Goal: Task Accomplishment & Management: Manage account settings

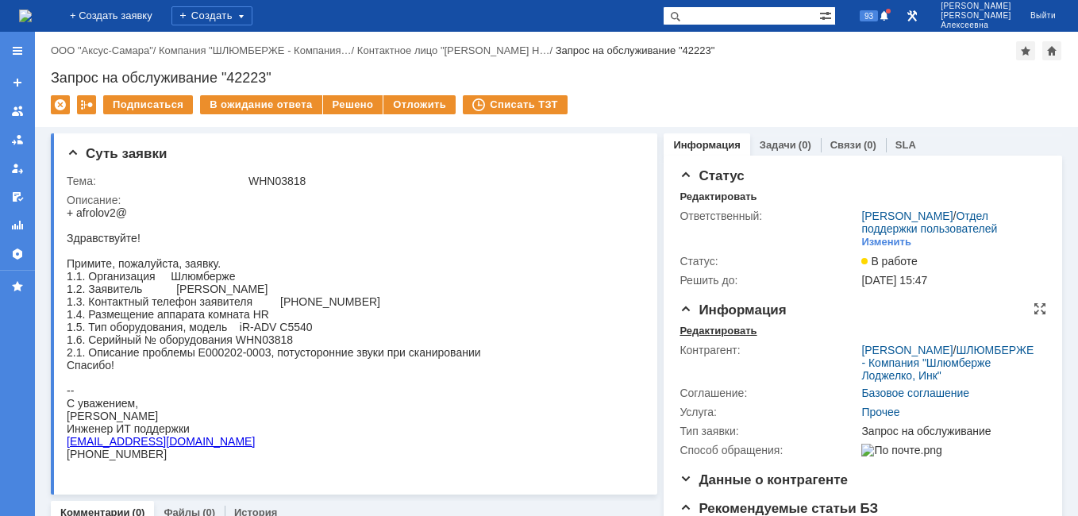
click at [692, 337] on div "Редактировать" at bounding box center [717, 331] width 77 height 13
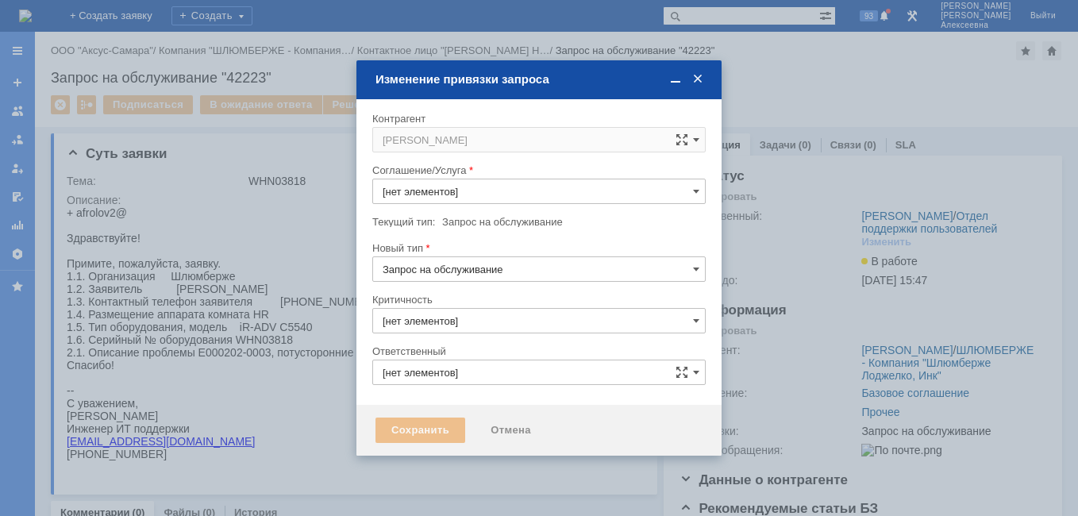
type input "Прочее"
type input "[PERSON_NAME]"
type input "3. Низкая"
type input "[не указано]"
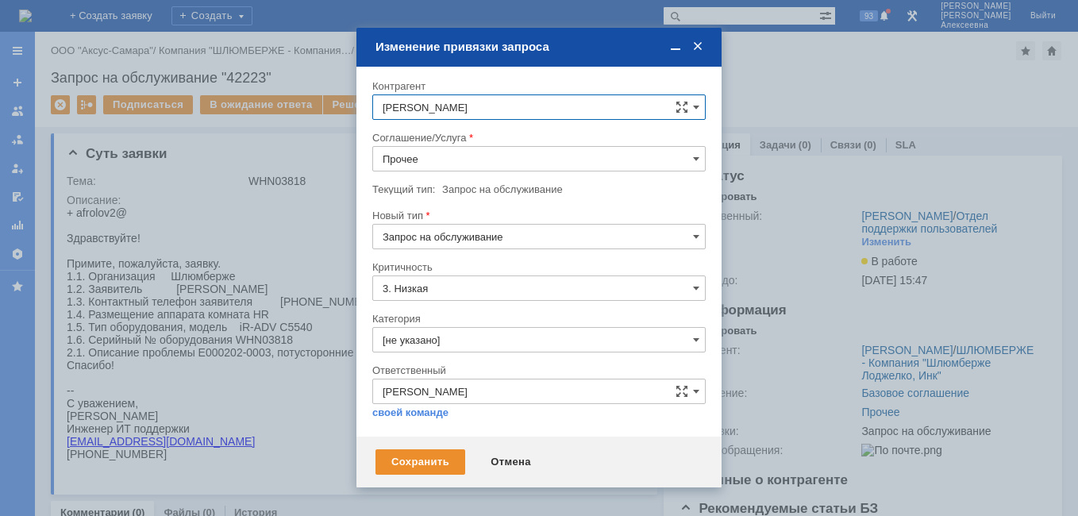
click at [682, 152] on input "Прочее" at bounding box center [538, 158] width 333 height 25
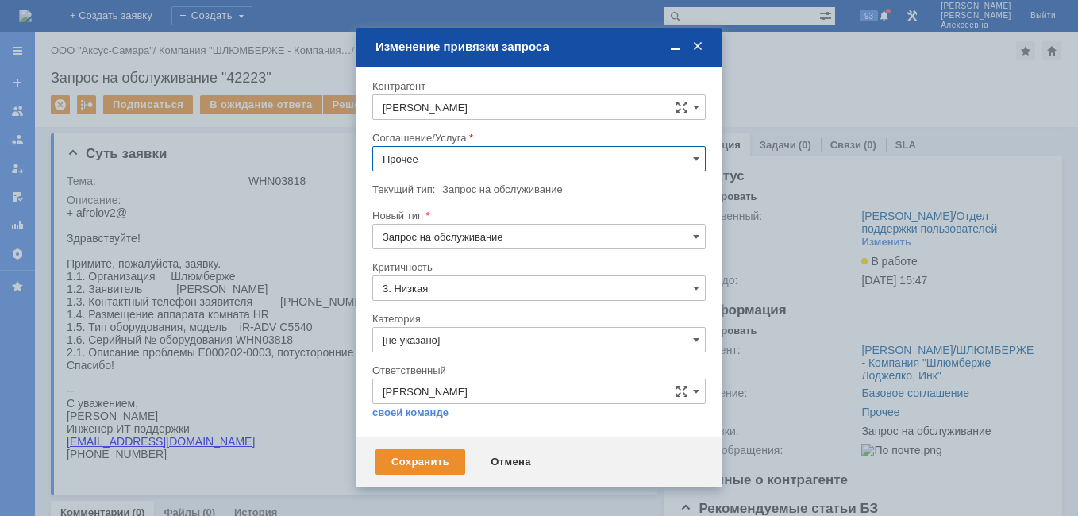
scroll to position [150, 0]
click at [497, 244] on span "Шлюмберже (вся [GEOGRAPHIC_DATA])" at bounding box center [539, 247] width 313 height 13
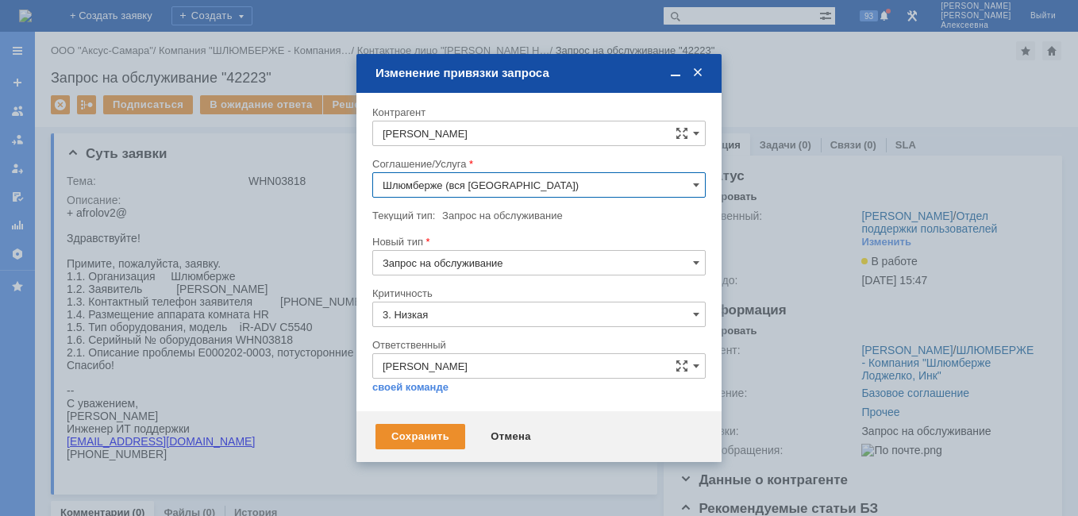
type input "Шлюмберже (вся [GEOGRAPHIC_DATA])"
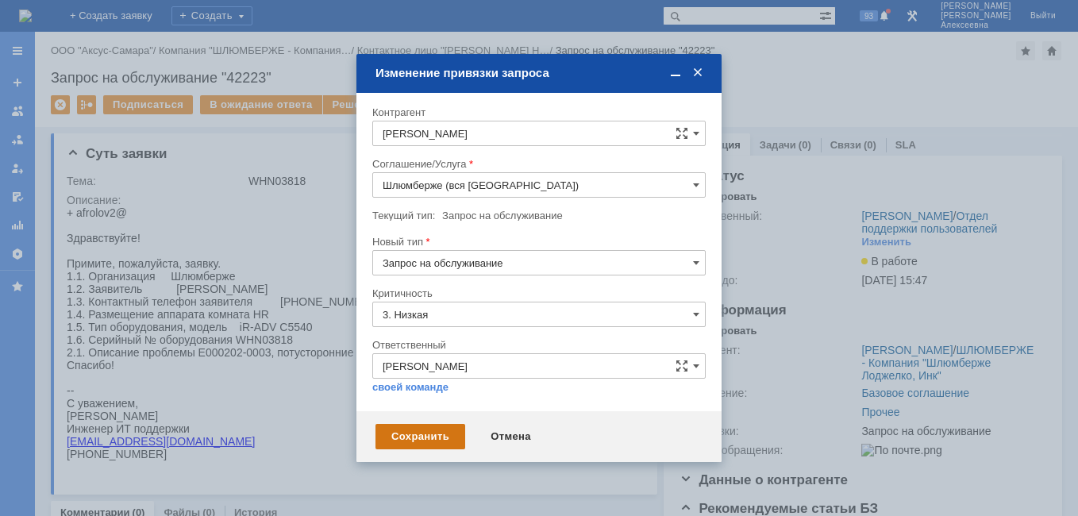
click at [437, 433] on div "Сохранить" at bounding box center [420, 436] width 90 height 25
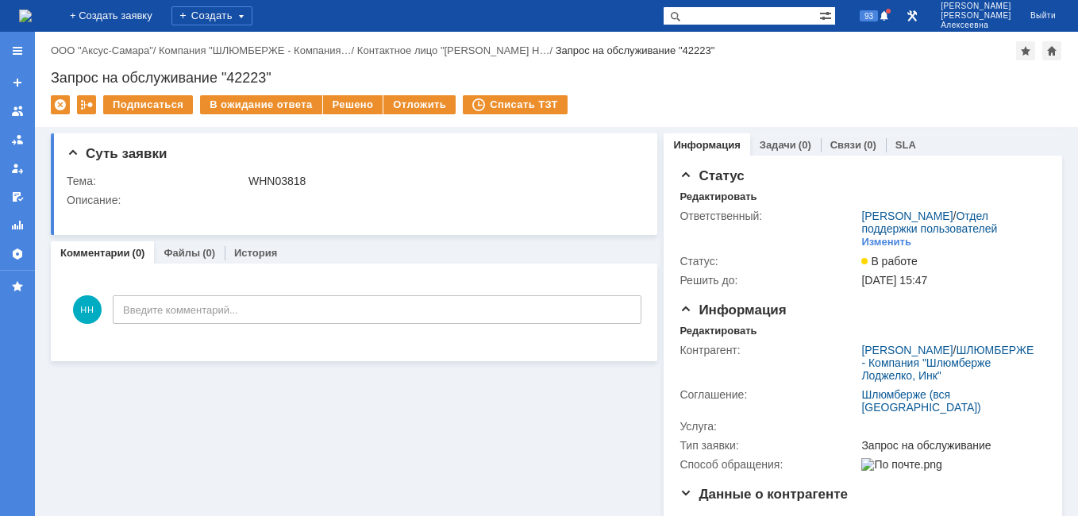
scroll to position [0, 0]
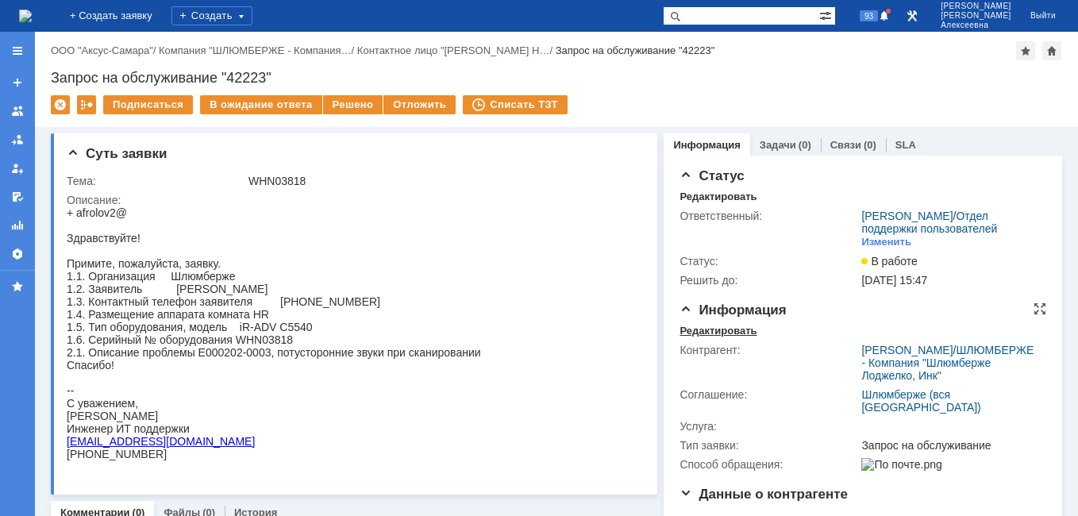
click at [692, 337] on div "Редактировать" at bounding box center [717, 331] width 77 height 13
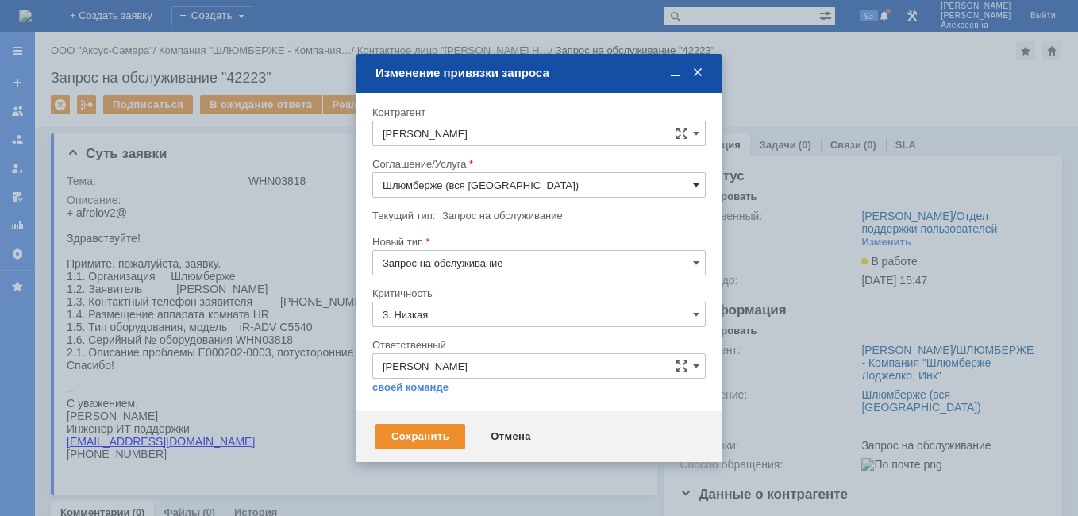
click at [697, 189] on span at bounding box center [696, 185] width 6 height 13
click at [449, 299] on span "ПТ_Замена расходных материалов / ресурсных деталей" at bounding box center [539, 298] width 313 height 13
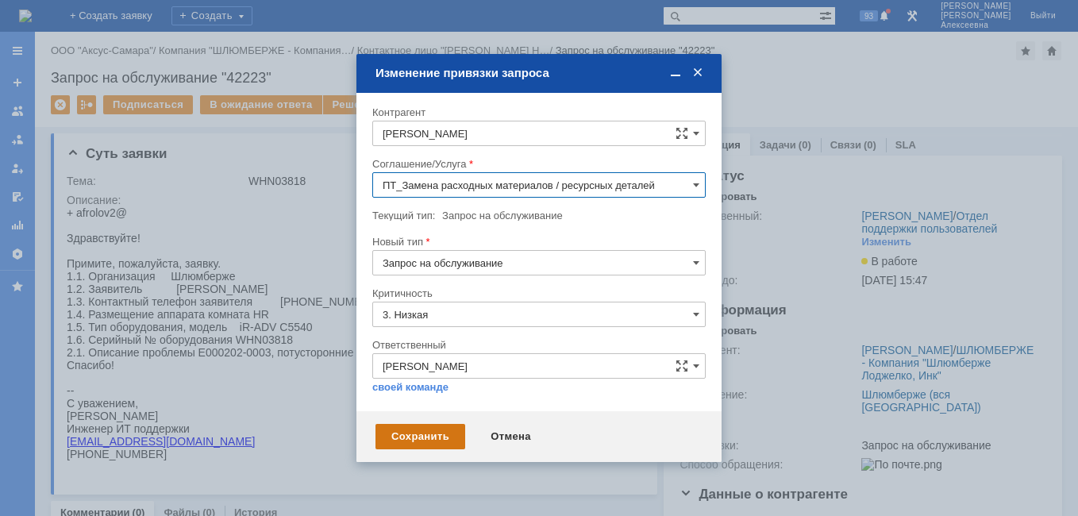
type input "ПТ_Замена расходных материалов / ресурсных деталей"
click at [408, 429] on div "Сохранить" at bounding box center [420, 436] width 90 height 25
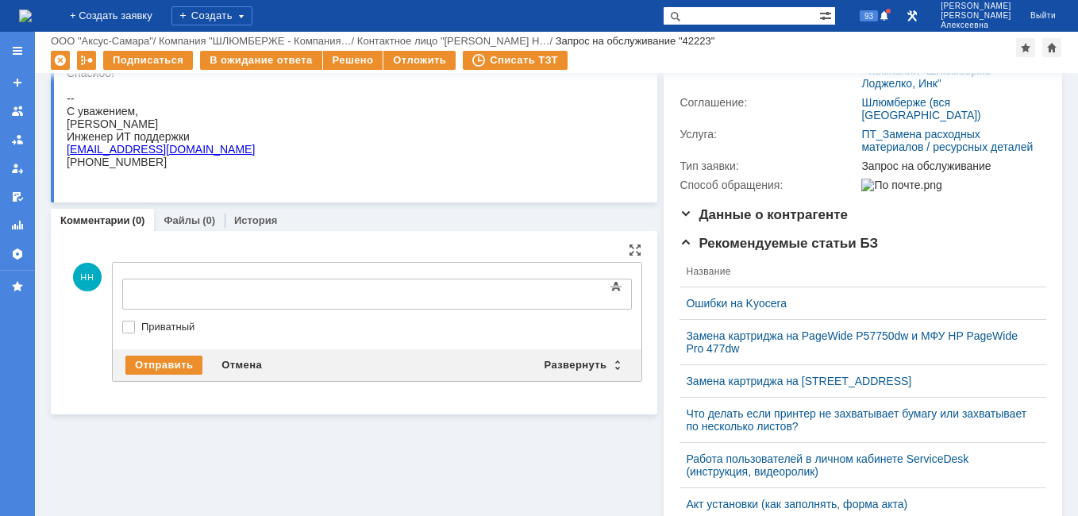
scroll to position [0, 0]
click at [614, 363] on div "Развернуть" at bounding box center [582, 365] width 94 height 19
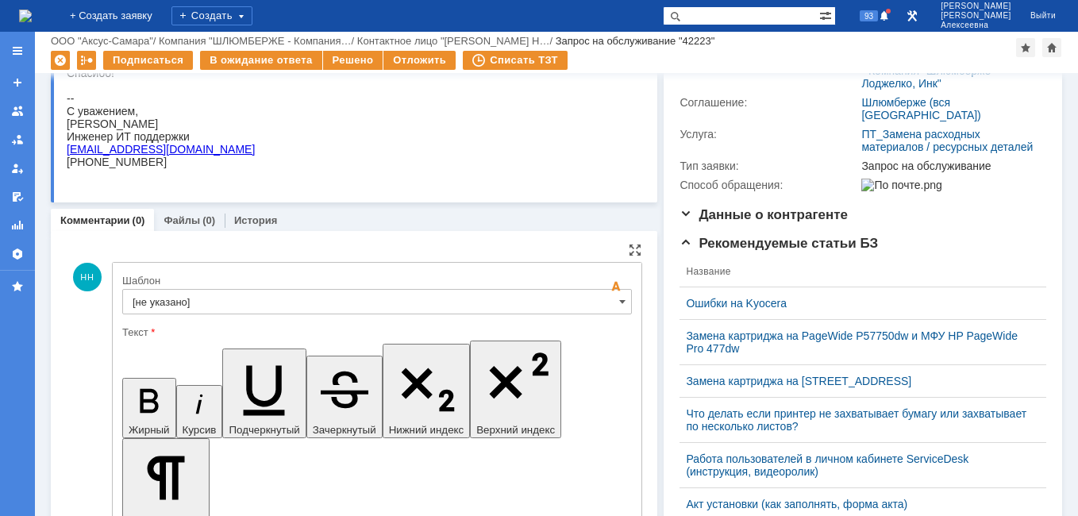
click at [618, 310] on input "[не указано]" at bounding box center [377, 301] width 510 height 25
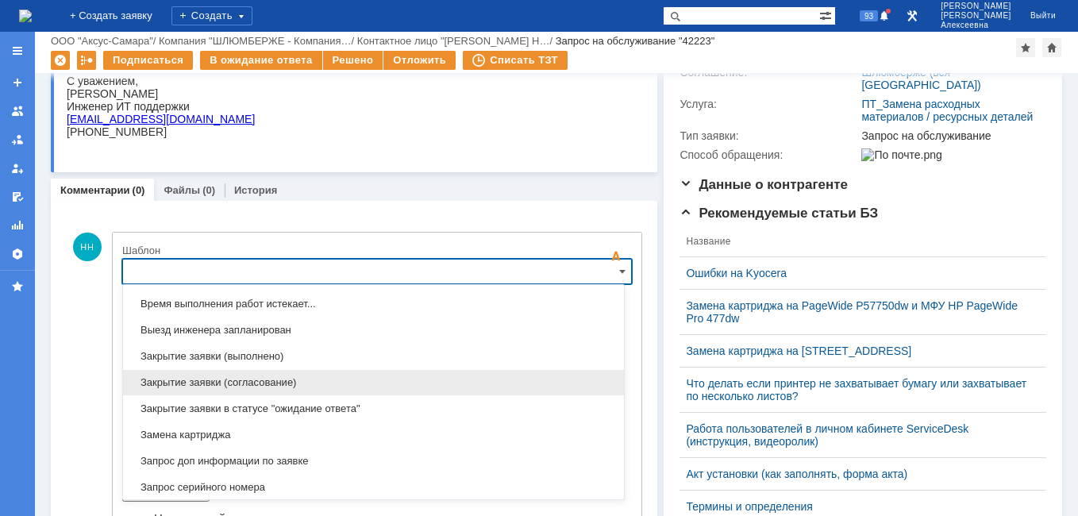
scroll to position [942, 0]
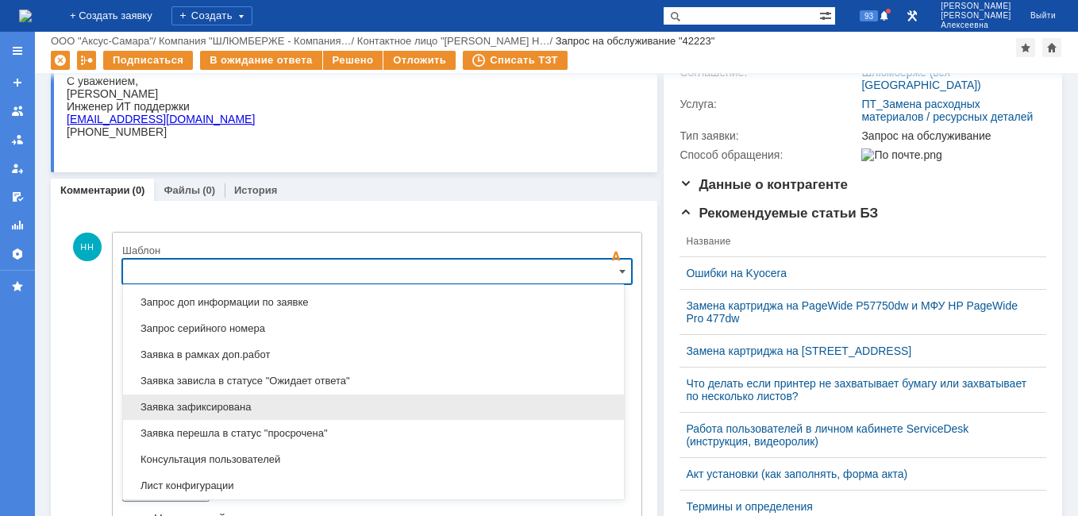
click at [237, 402] on span "Заявка зафиксирована" at bounding box center [374, 407] width 482 height 13
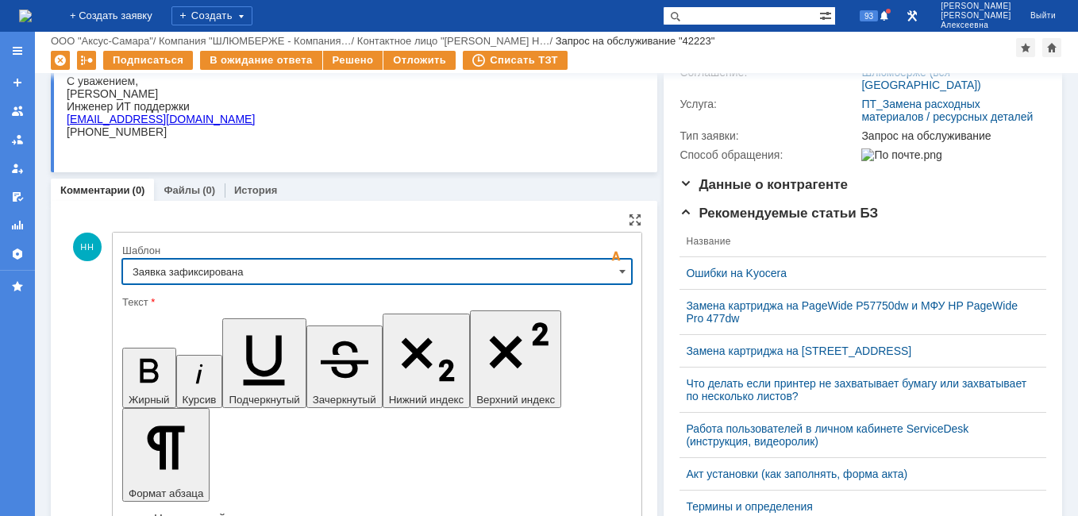
type input "Заявка зафиксирована"
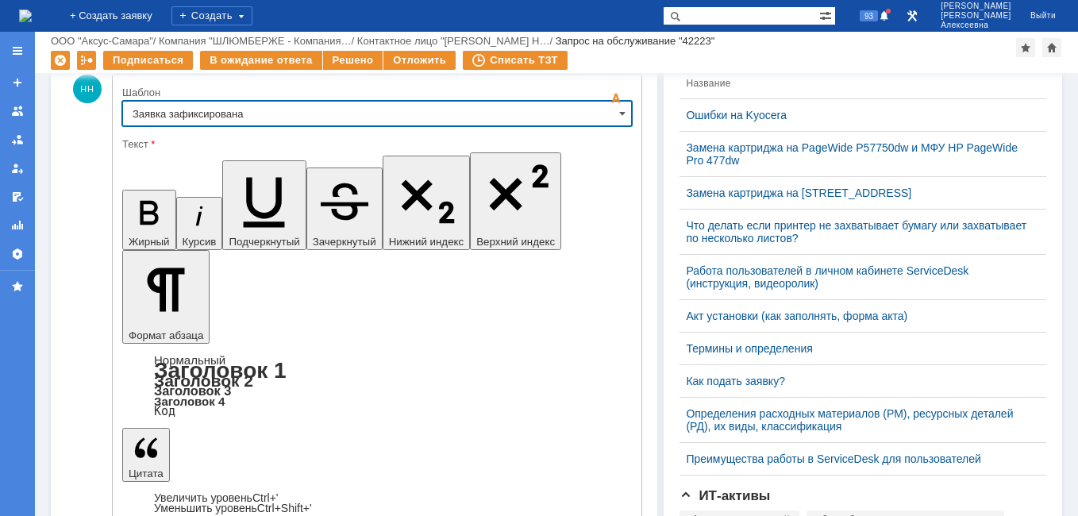
scroll to position [427, 0]
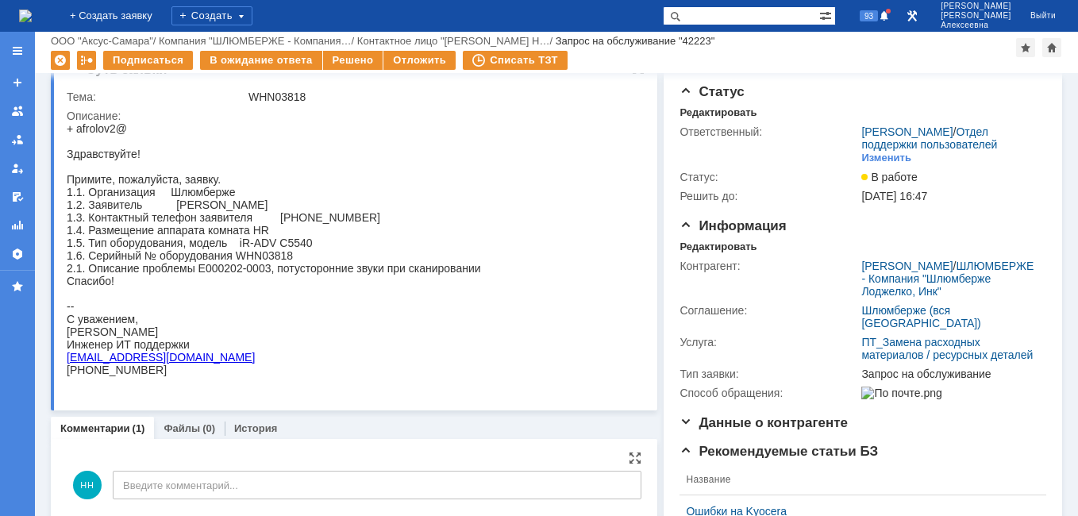
scroll to position [0, 0]
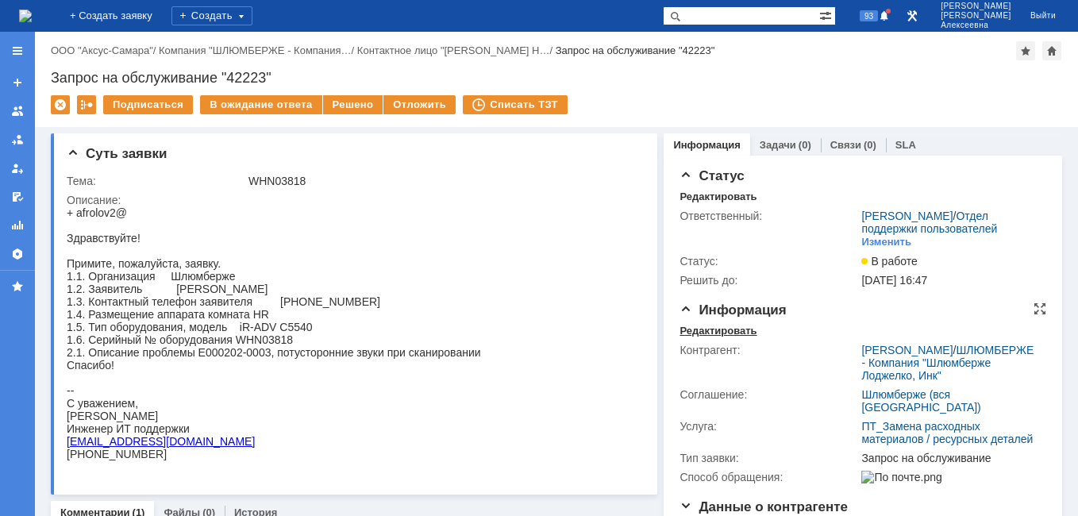
click at [700, 337] on div "Редактировать" at bounding box center [717, 331] width 77 height 13
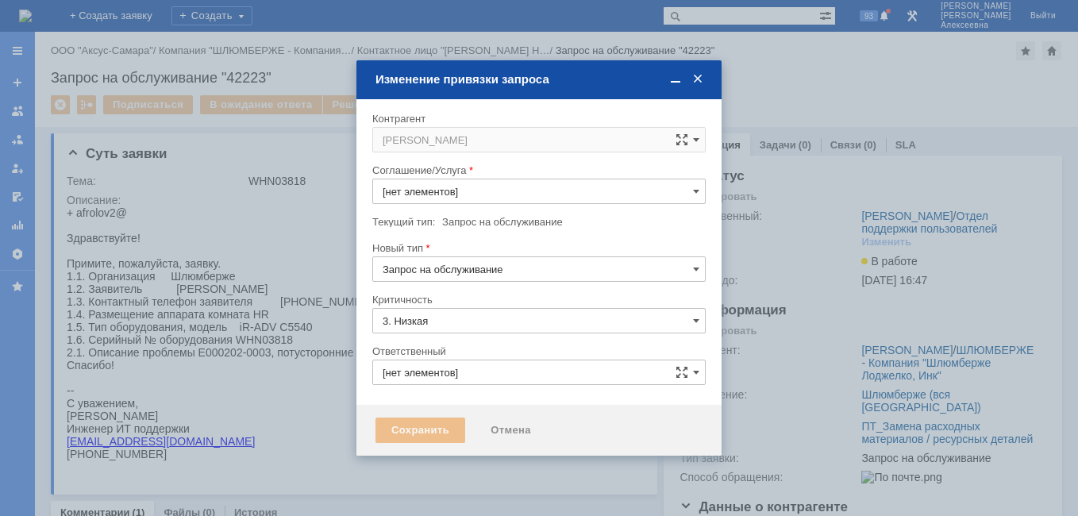
type input "[PERSON_NAME]"
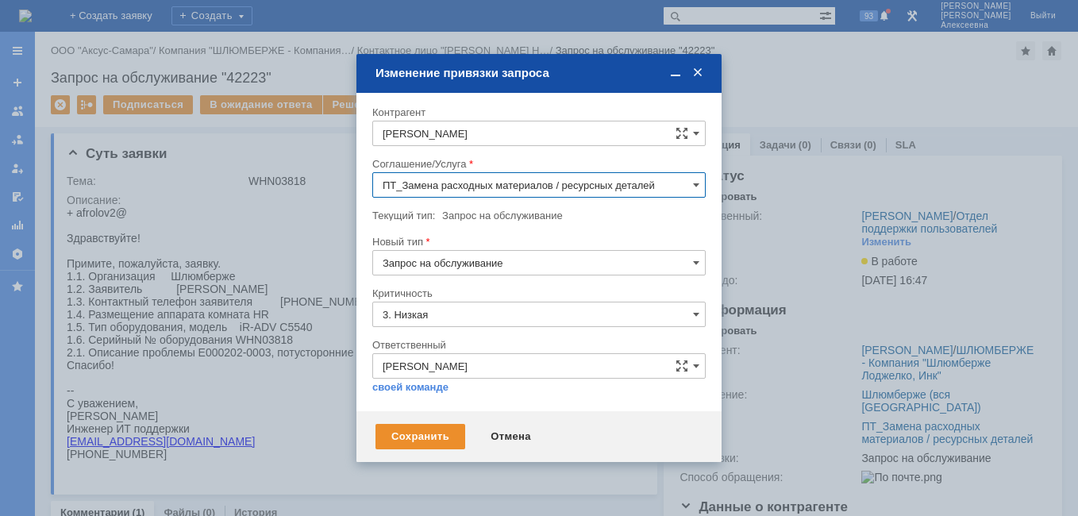
click at [699, 176] on input "ПТ_Замена расходных материалов / ресурсных деталей" at bounding box center [538, 184] width 333 height 25
click at [449, 240] on span "ПТ_Диагностика" at bounding box center [539, 246] width 313 height 13
type input "ПТ_Диагностика"
click at [414, 425] on div "Сохранить" at bounding box center [420, 436] width 90 height 25
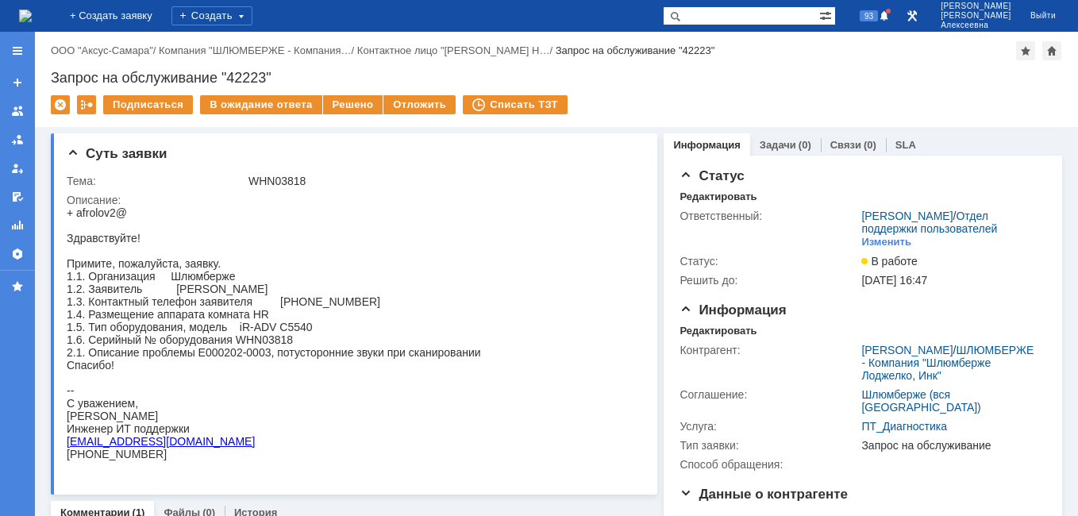
scroll to position [0, 0]
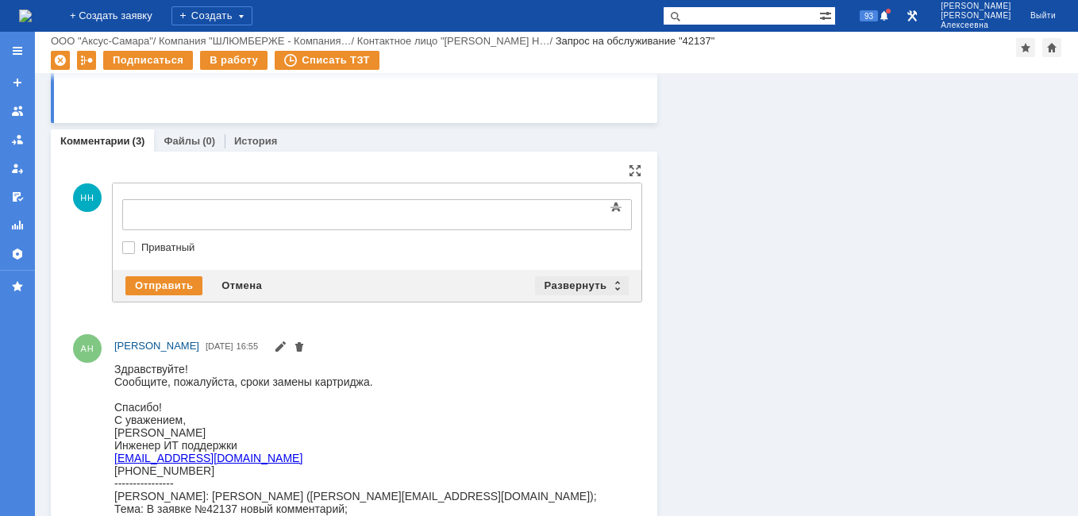
click at [610, 279] on div "Развернуть" at bounding box center [582, 285] width 94 height 19
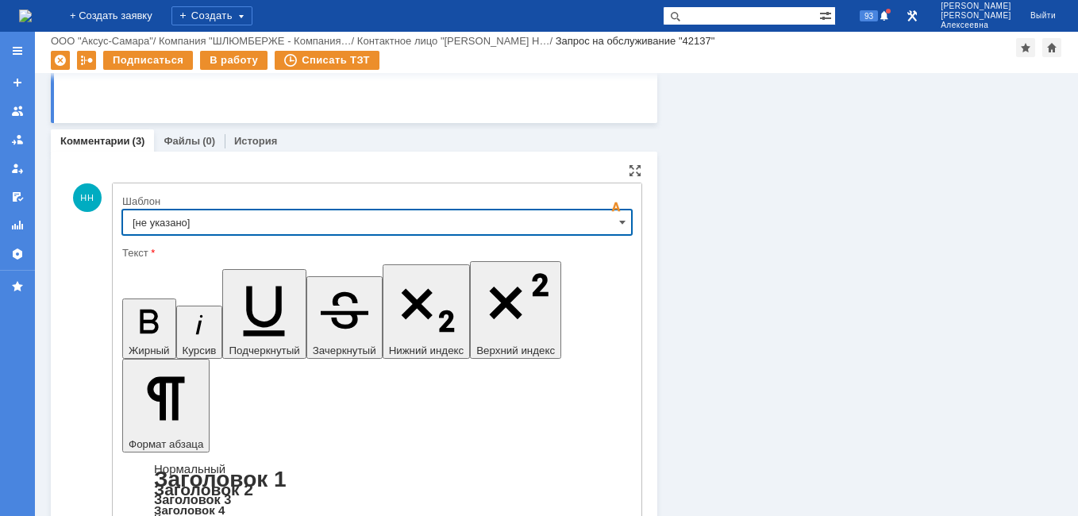
click at [613, 214] on input "[не указано]" at bounding box center [377, 222] width 510 height 25
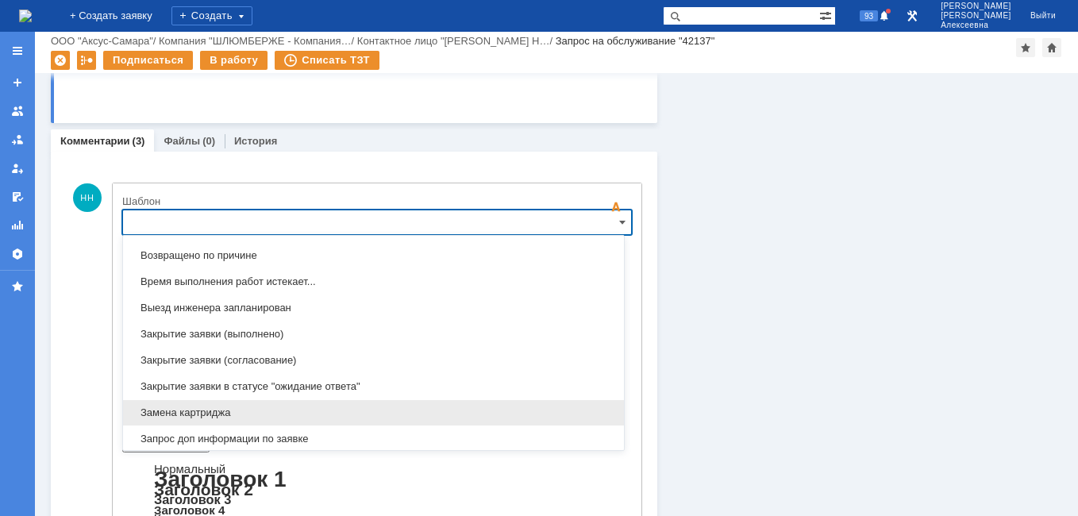
scroll to position [783, 0]
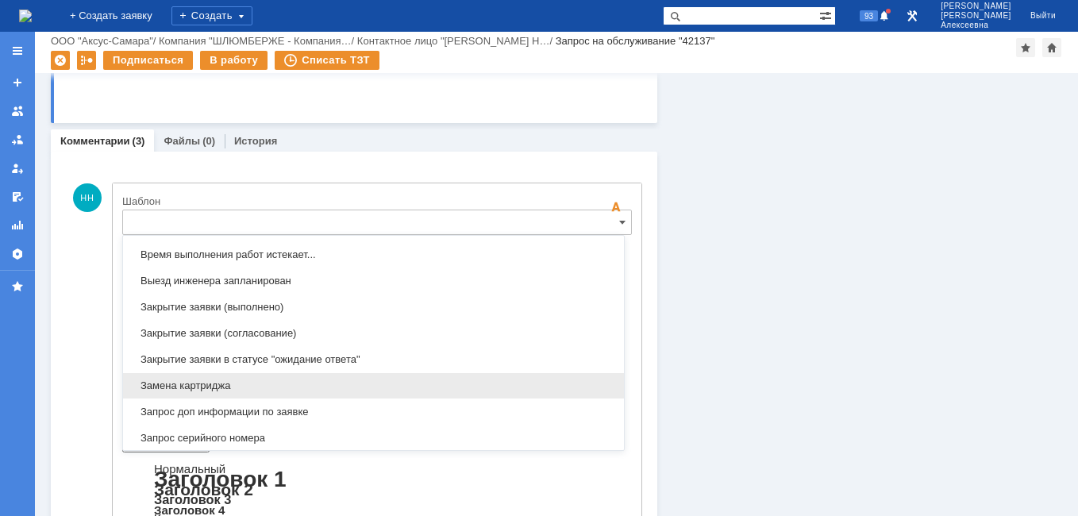
click at [216, 383] on span "Замена картриджа" at bounding box center [374, 385] width 482 height 13
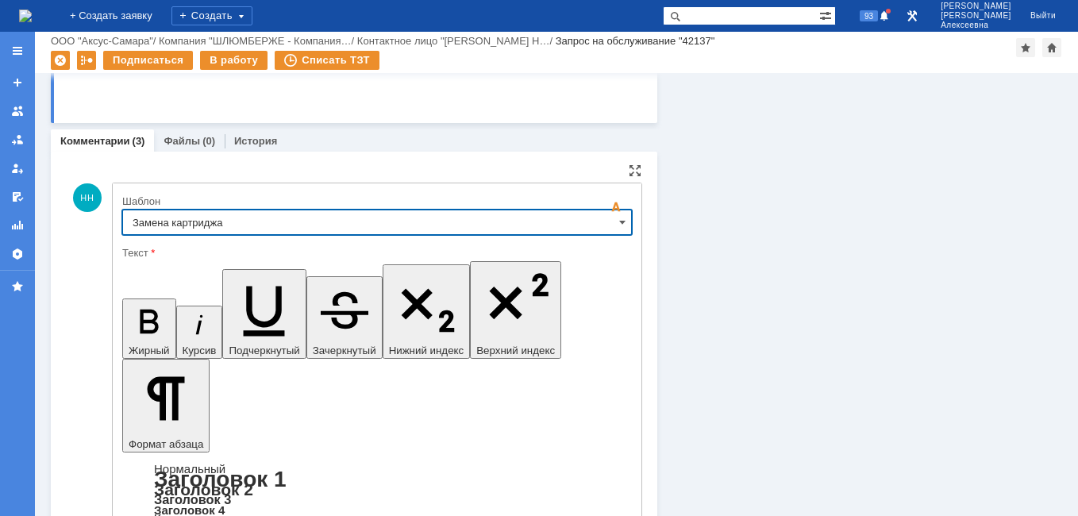
type input "Замена картриджа"
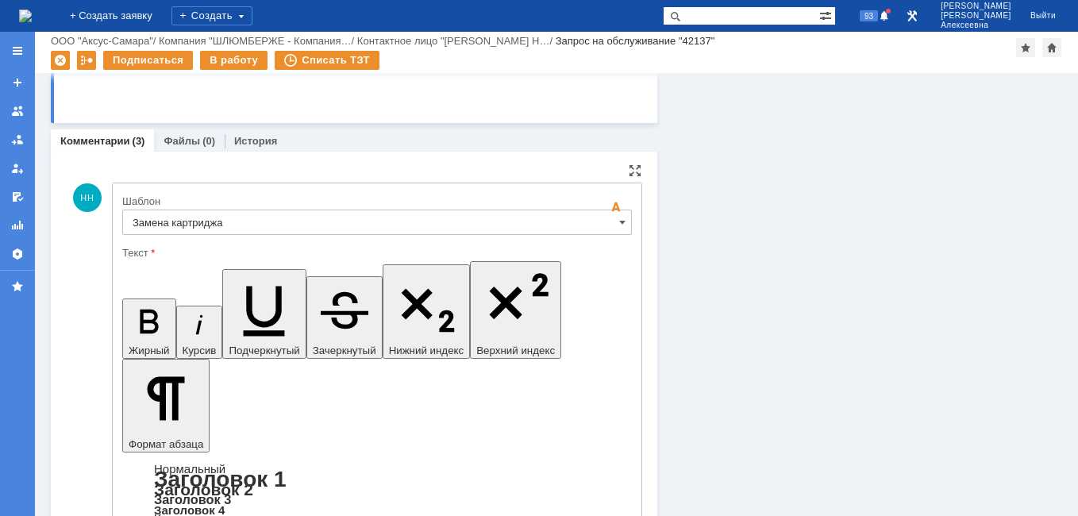
drag, startPoint x: 558, startPoint y: 3928, endPoint x: 145, endPoint y: 3909, distance: 413.2
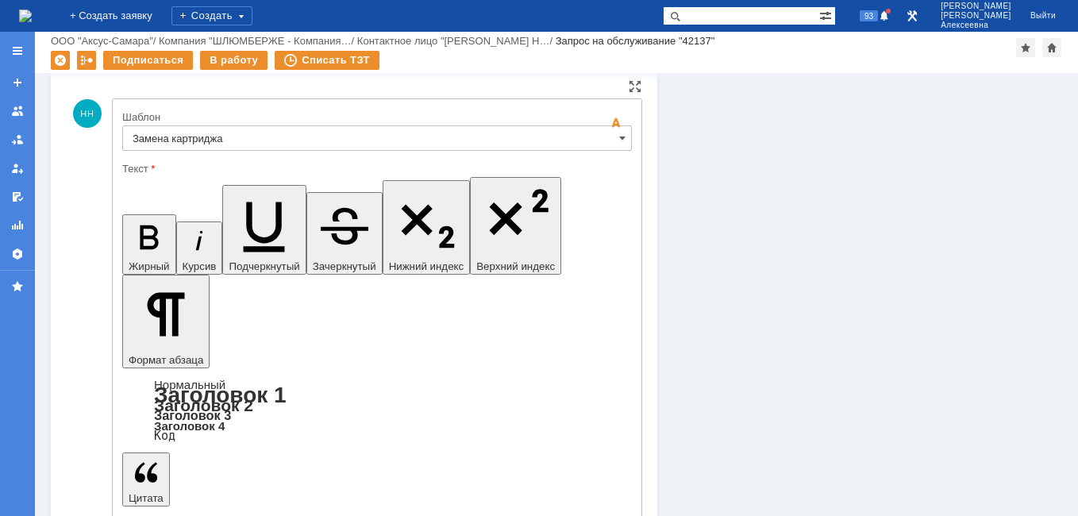
scroll to position [5795, 0]
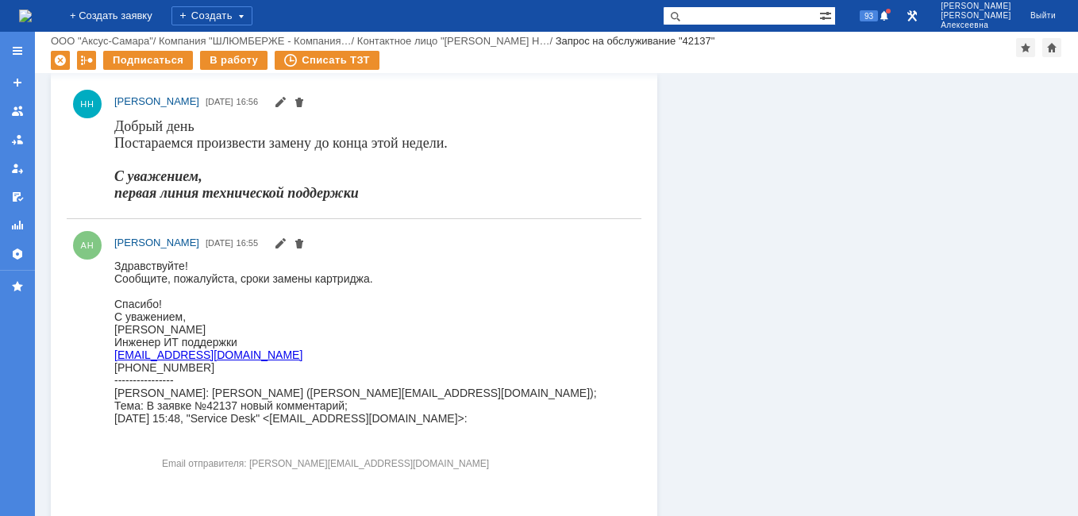
scroll to position [0, 0]
